Goal: Information Seeking & Learning: Find specific fact

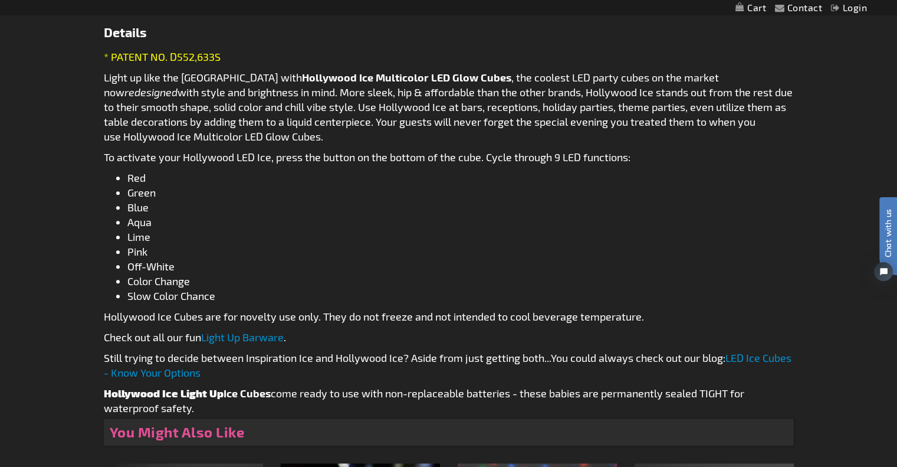
scroll to position [650, 0]
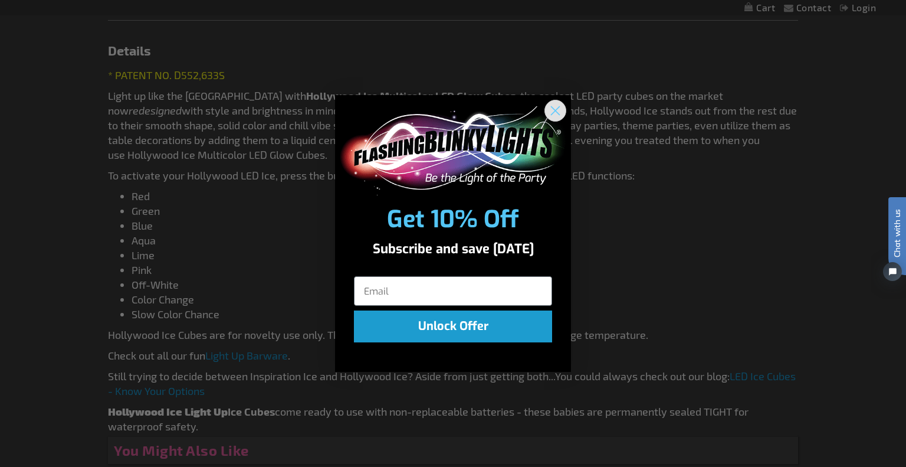
click at [556, 107] on circle "Close dialog" at bounding box center [555, 110] width 19 height 19
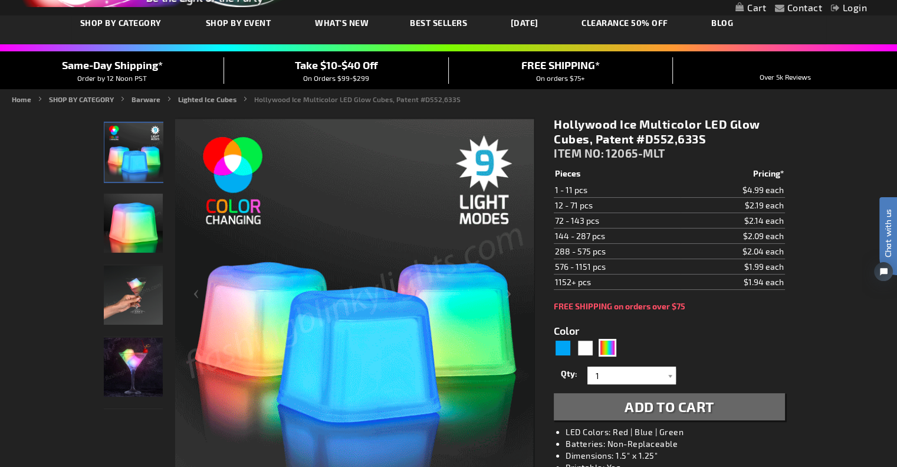
scroll to position [8, 0]
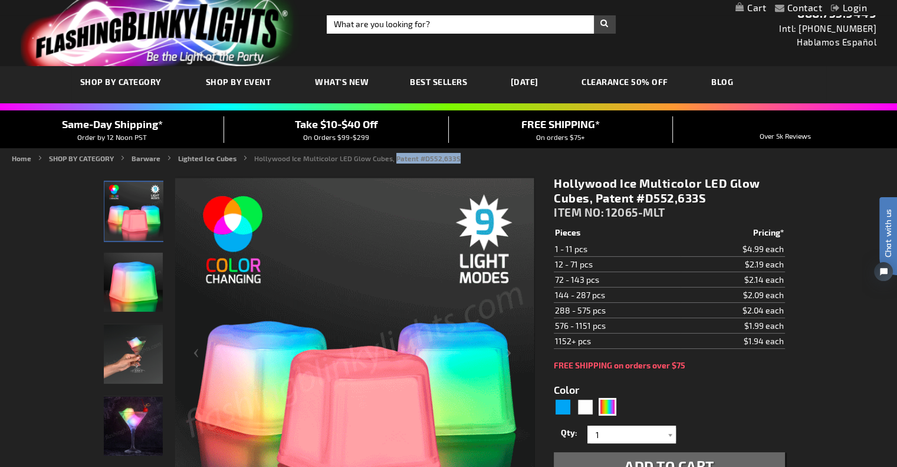
drag, startPoint x: 451, startPoint y: 159, endPoint x: 388, endPoint y: 155, distance: 62.7
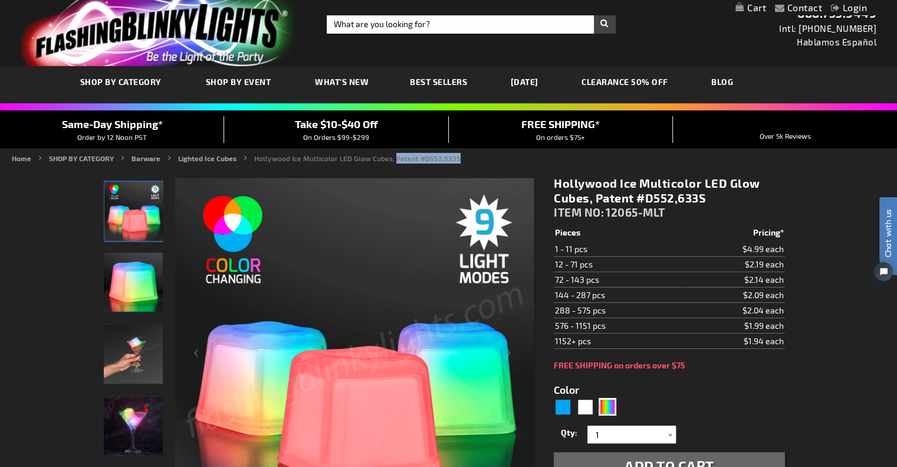
click at [388, 155] on strong "Hollywood Ice Multicolor LED Glow Cubes, Patent #D552,633S" at bounding box center [357, 158] width 206 height 8
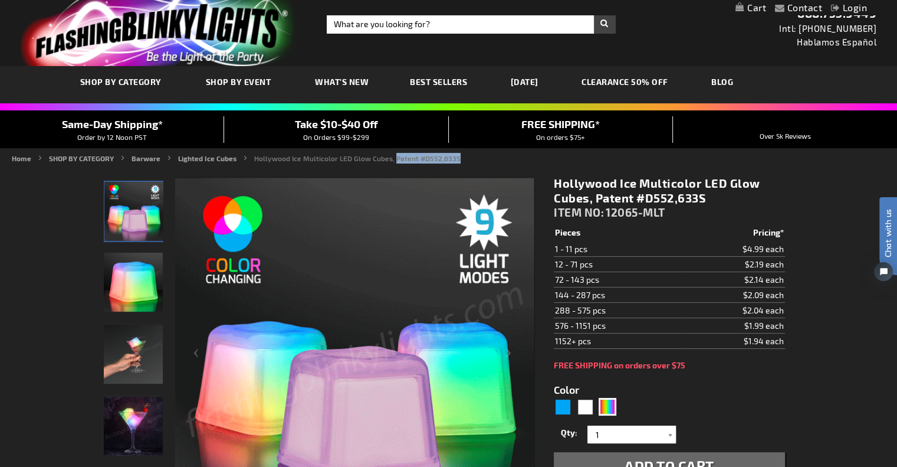
copy strong "Patent #D552,633S"
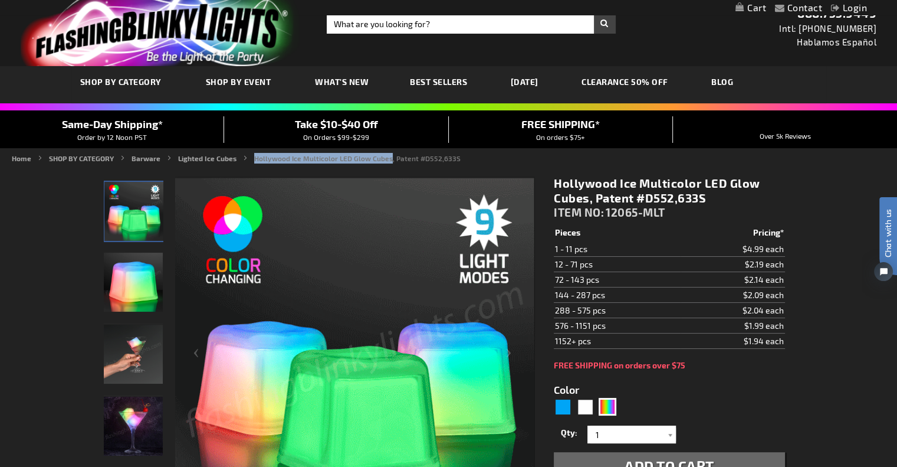
drag, startPoint x: 251, startPoint y: 157, endPoint x: 385, endPoint y: 159, distance: 134.5
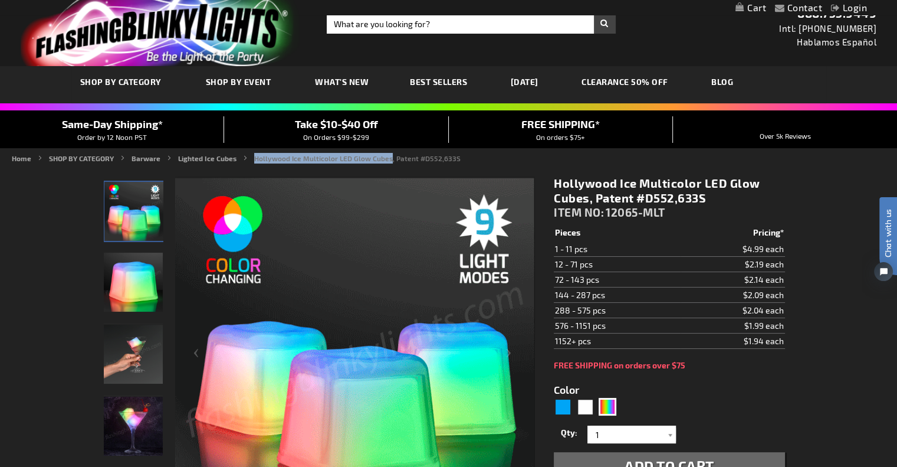
click at [385, 159] on strong "Hollywood Ice Multicolor LED Glow Cubes, Patent #D552,633S" at bounding box center [357, 158] width 206 height 8
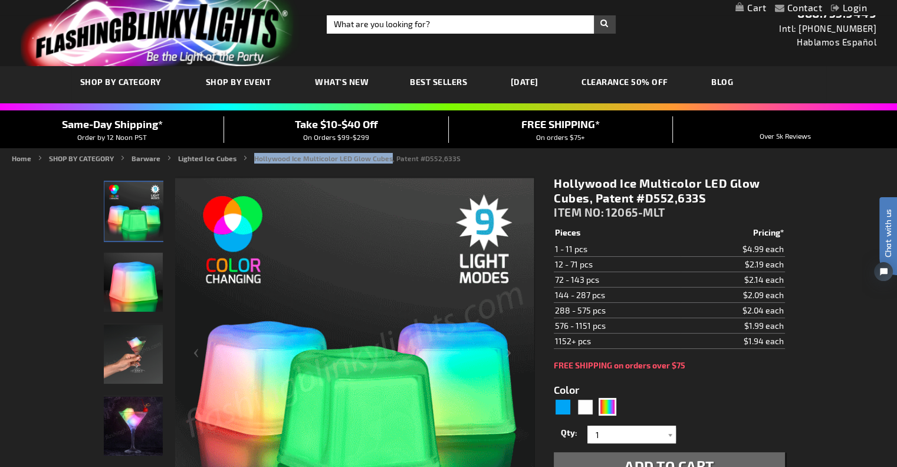
copy strong "Hollywood Ice Multicolor LED Glow Cubes"
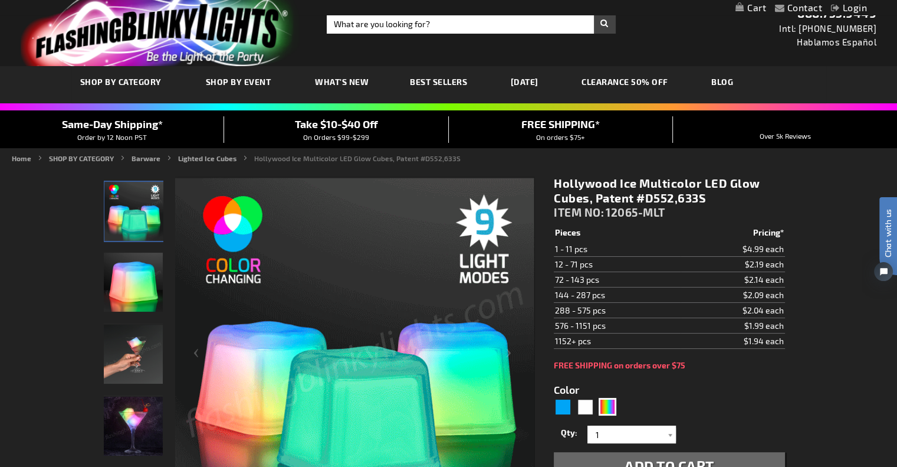
click at [397, 154] on strong "Hollywood Ice Multicolor LED Glow Cubes, Patent #D552,633S" at bounding box center [357, 158] width 206 height 8
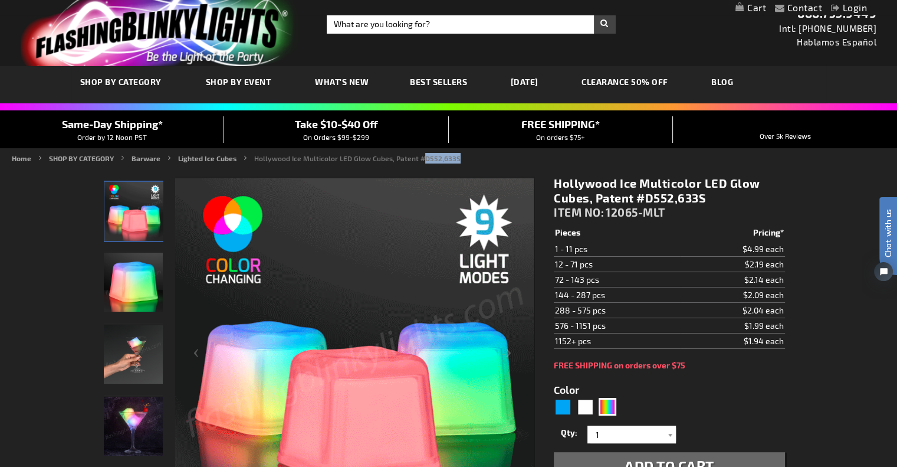
drag, startPoint x: 451, startPoint y: 156, endPoint x: 422, endPoint y: 157, distance: 28.9
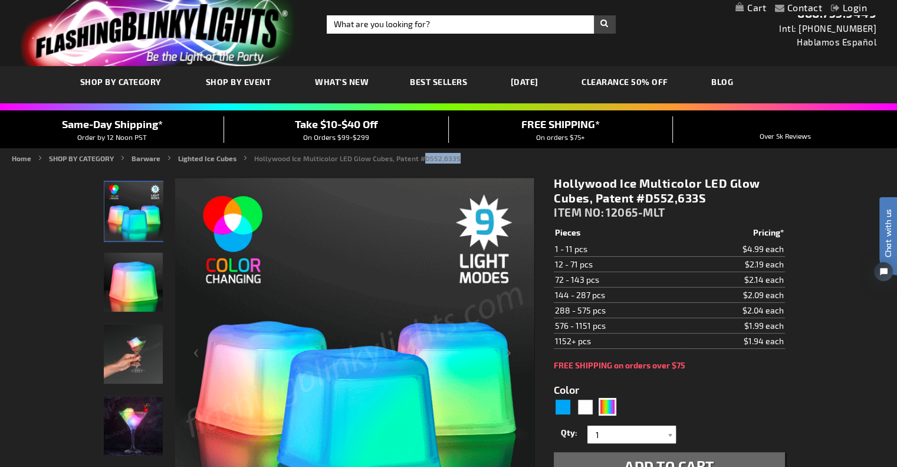
click at [419, 158] on strong "Hollywood Ice Multicolor LED Glow Cubes, Patent #D552,633S" at bounding box center [357, 158] width 206 height 8
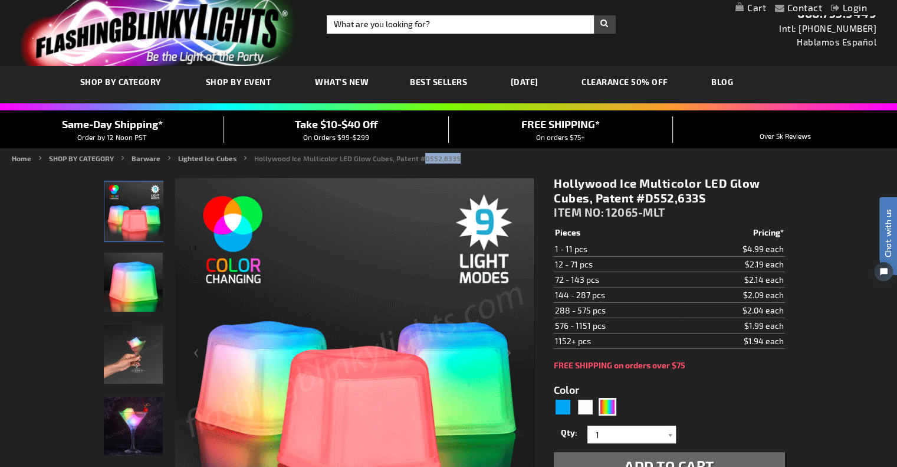
copy strong "D552,633S"
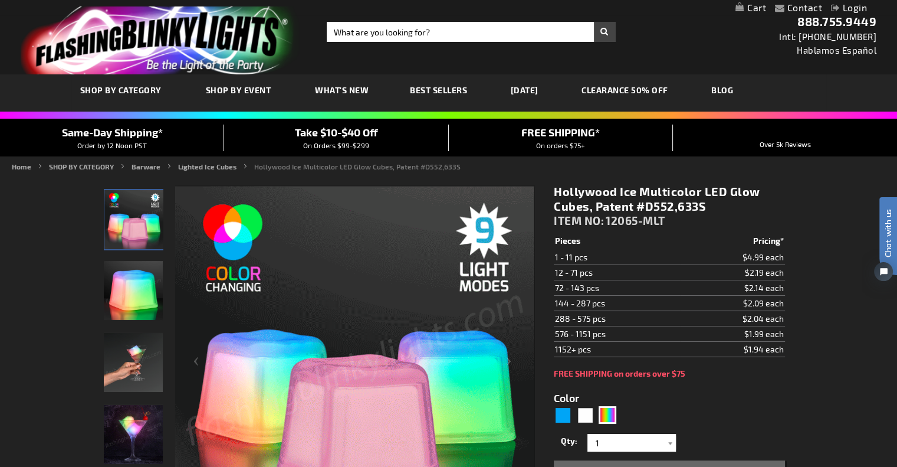
drag, startPoint x: 705, startPoint y: 207, endPoint x: 596, endPoint y: 207, distance: 108.5
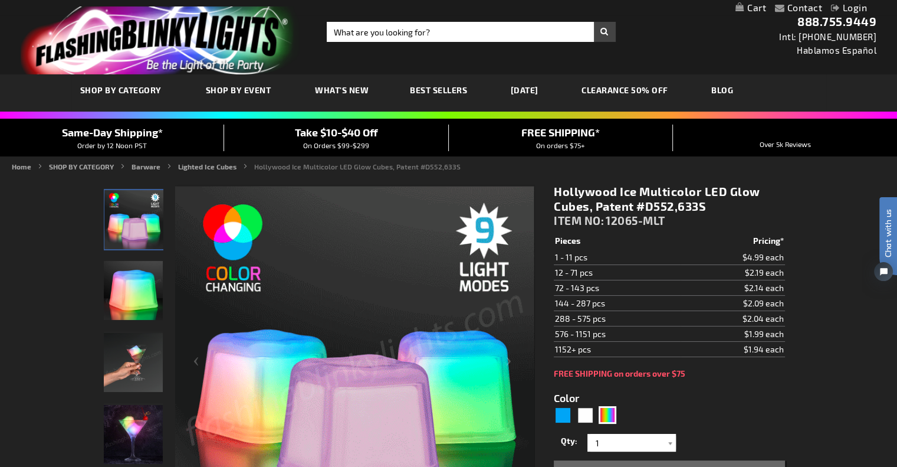
click at [596, 207] on h1 "Hollywood Ice Multicolor LED Glow Cubes, Patent #D552,633S" at bounding box center [669, 198] width 231 height 29
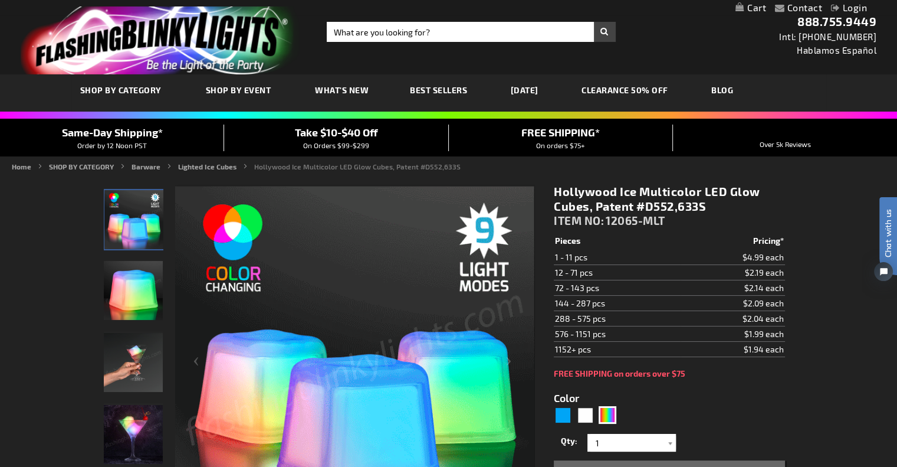
copy h1 "Patent #D552,633S"
click at [658, 207] on h1 "Hollywood Ice Multicolor LED Glow Cubes, Patent #D552,633S" at bounding box center [669, 198] width 231 height 29
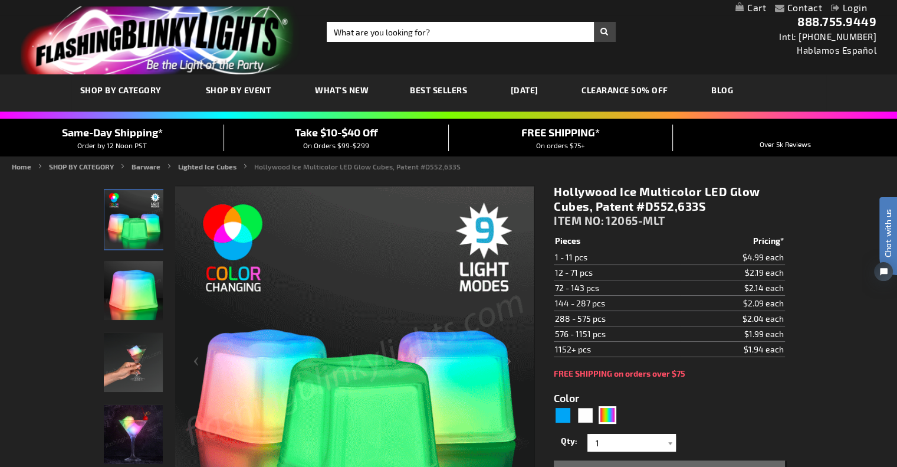
click at [703, 207] on h1 "Hollywood Ice Multicolor LED Glow Cubes, Patent #D552,633S" at bounding box center [669, 198] width 231 height 29
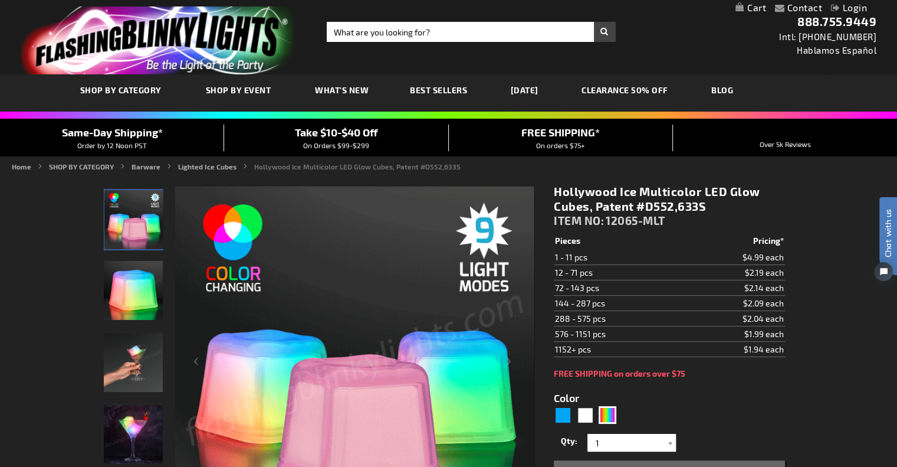
click at [703, 207] on h1 "Hollywood Ice Multicolor LED Glow Cubes, Patent #D552,633S" at bounding box center [669, 198] width 231 height 29
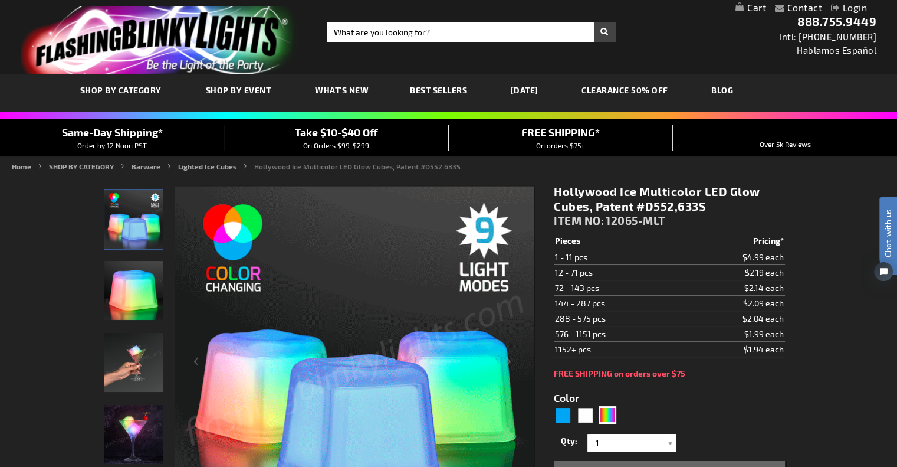
click at [663, 205] on h1 "Hollywood Ice Multicolor LED Glow Cubes, Patent #D552,633S" at bounding box center [669, 198] width 231 height 29
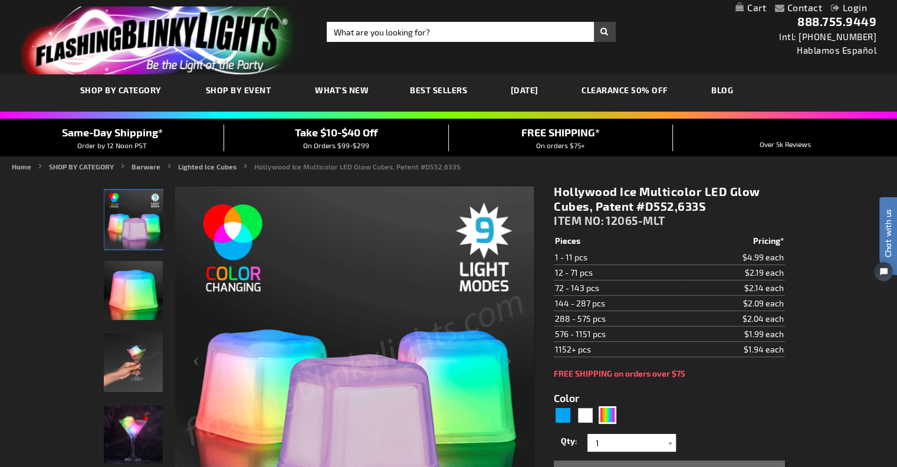
drag, startPoint x: 655, startPoint y: 209, endPoint x: 705, endPoint y: 210, distance: 49.6
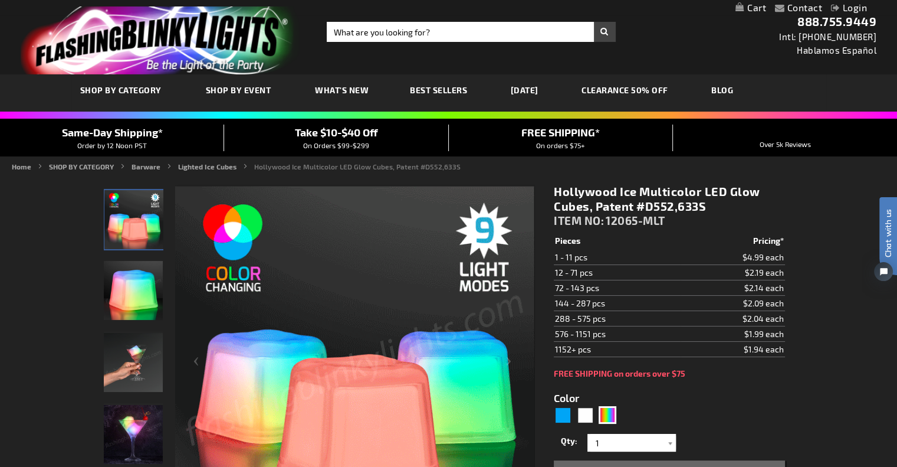
click at [705, 210] on h1 "Hollywood Ice Multicolor LED Glow Cubes, Patent #D552,633S" at bounding box center [669, 198] width 231 height 29
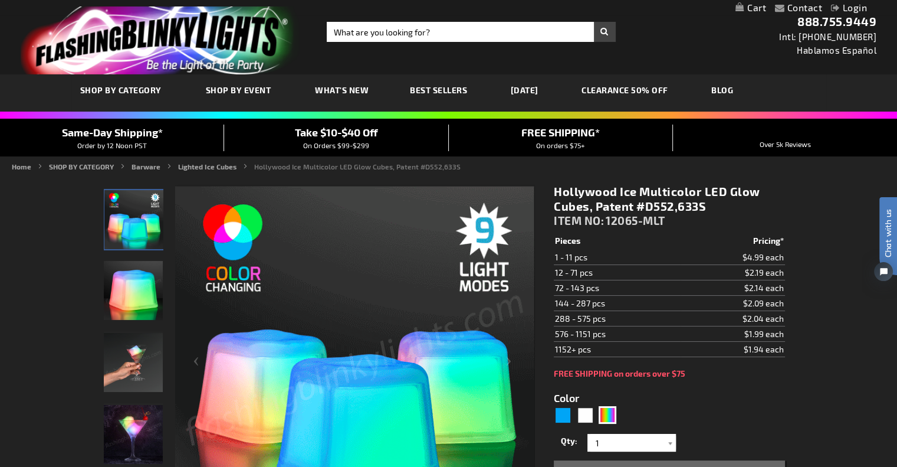
copy h1 "D552,633S"
drag, startPoint x: 638, startPoint y: 190, endPoint x: 597, endPoint y: 209, distance: 45.1
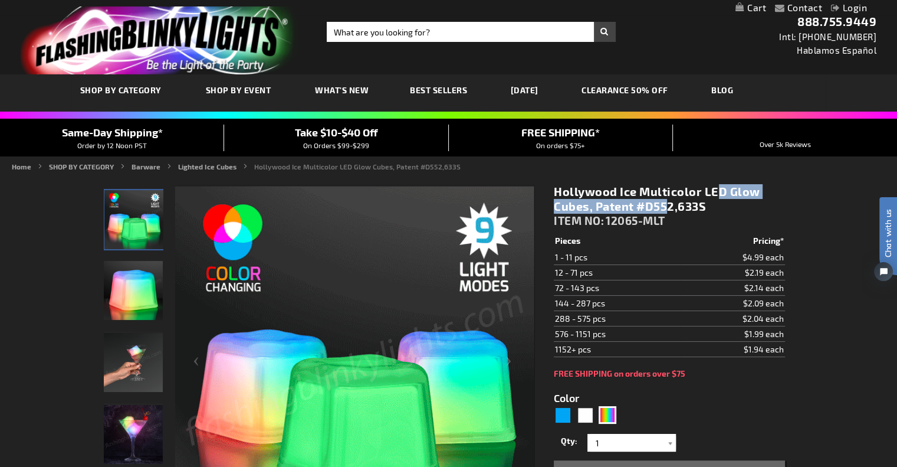
click at [589, 209] on h1 "Hollywood Ice Multicolor LED Glow Cubes, Patent #D552,633S" at bounding box center [669, 198] width 231 height 29
copy h1 "Multicolor LED Glow Cubes"
